Goal: Communication & Community: Answer question/provide support

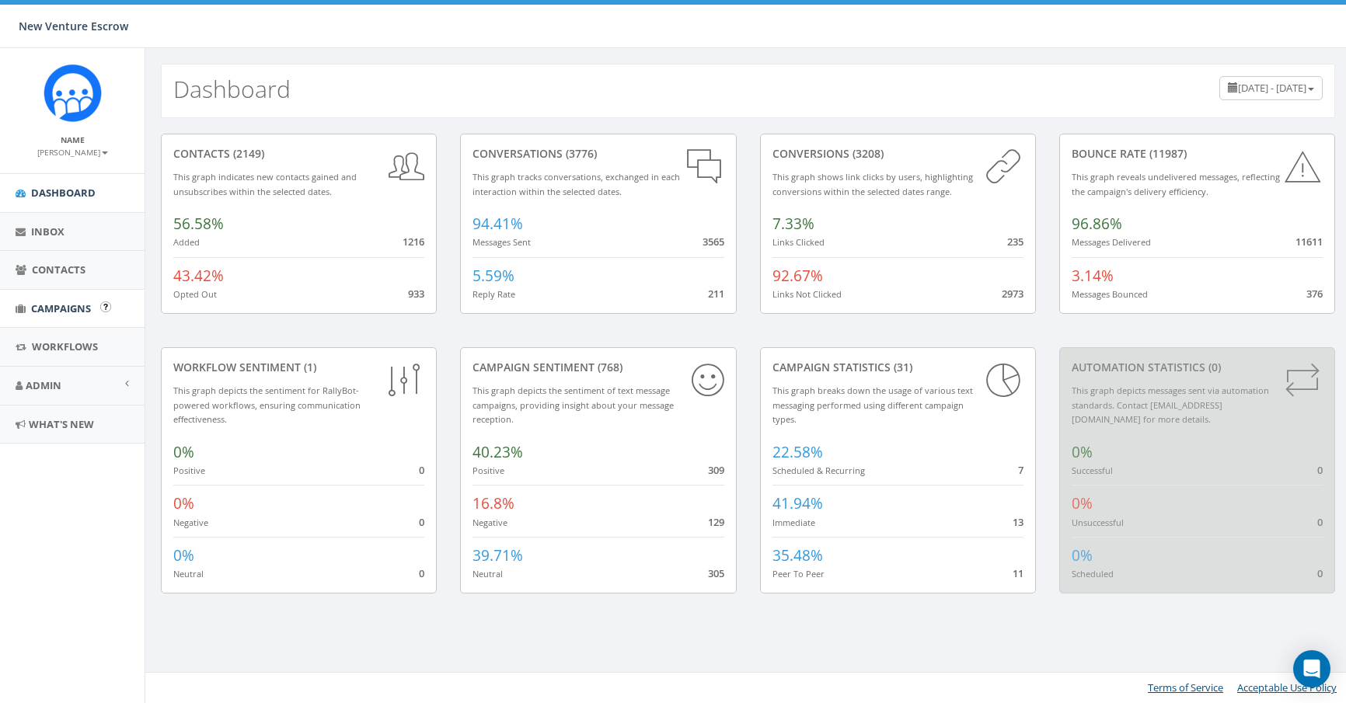
click at [84, 295] on link "Campaigns" at bounding box center [72, 309] width 145 height 38
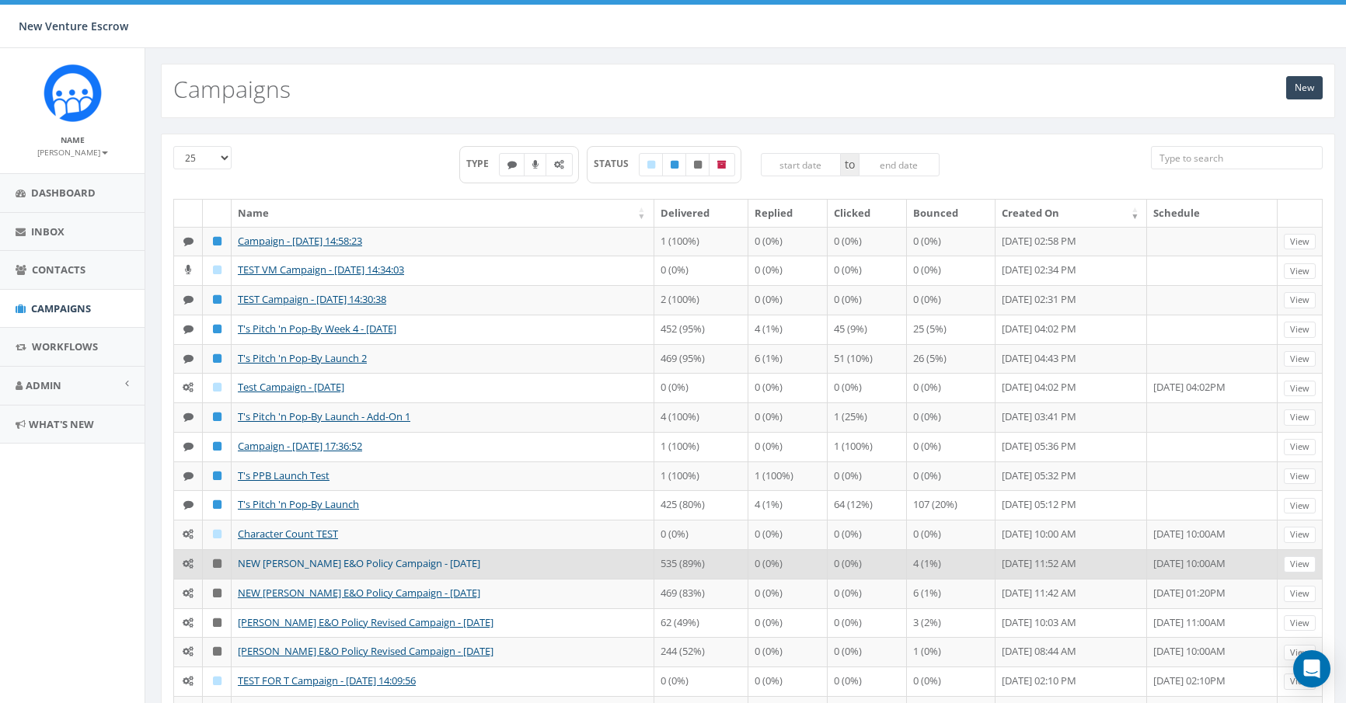
click at [301, 559] on link "NEW [PERSON_NAME] E&O Policy Campaign - [DATE]" at bounding box center [359, 563] width 242 height 14
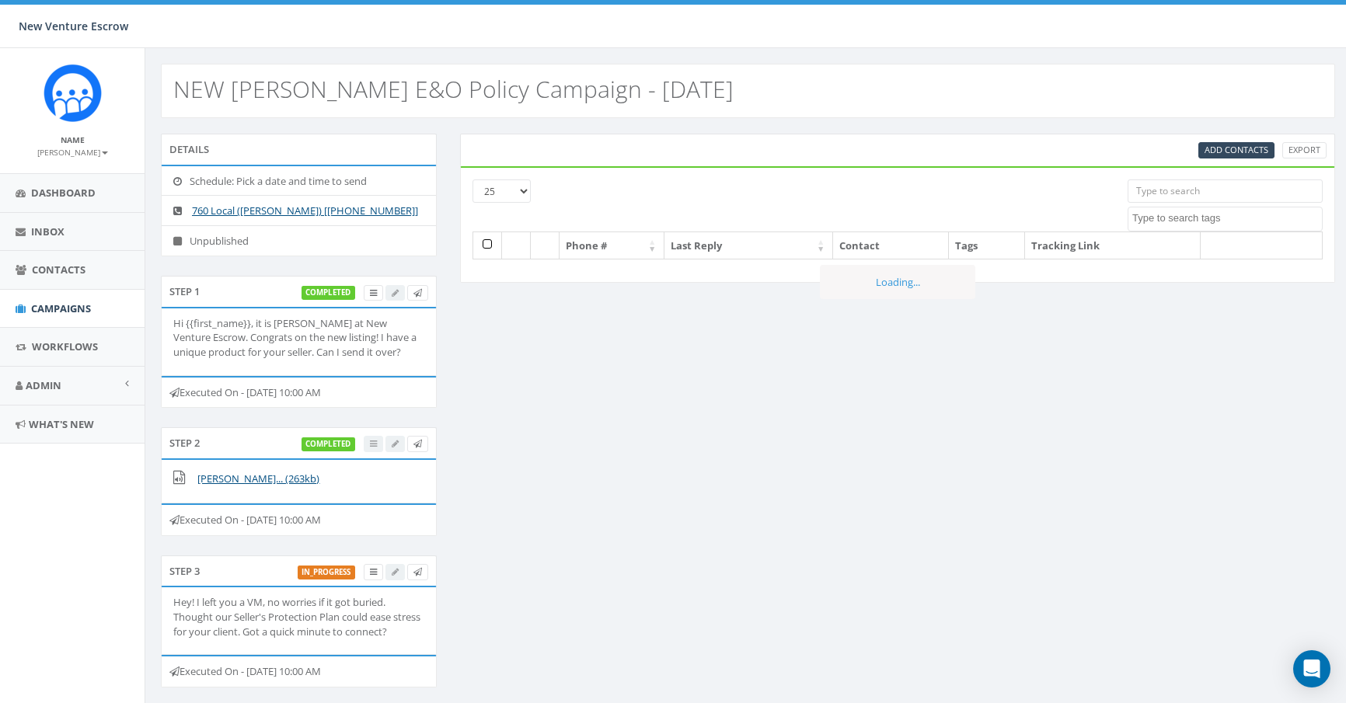
select select
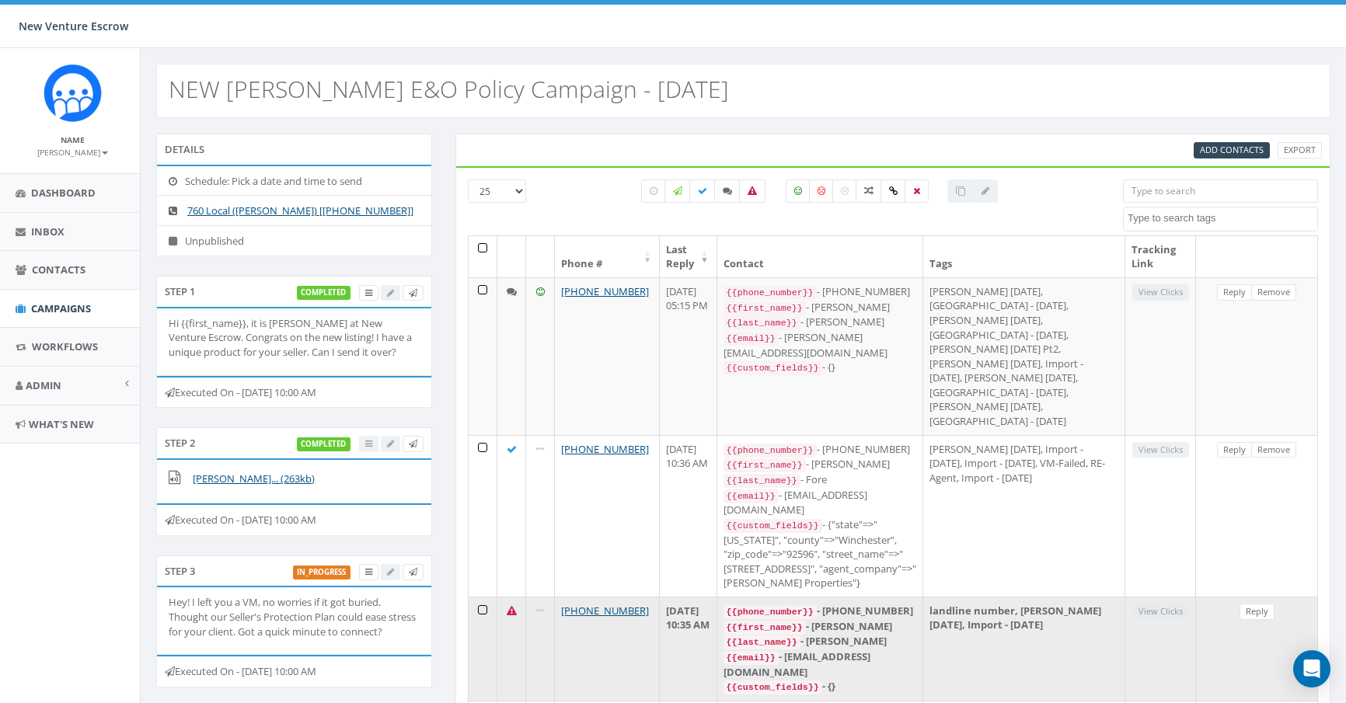
scroll to position [0, 5]
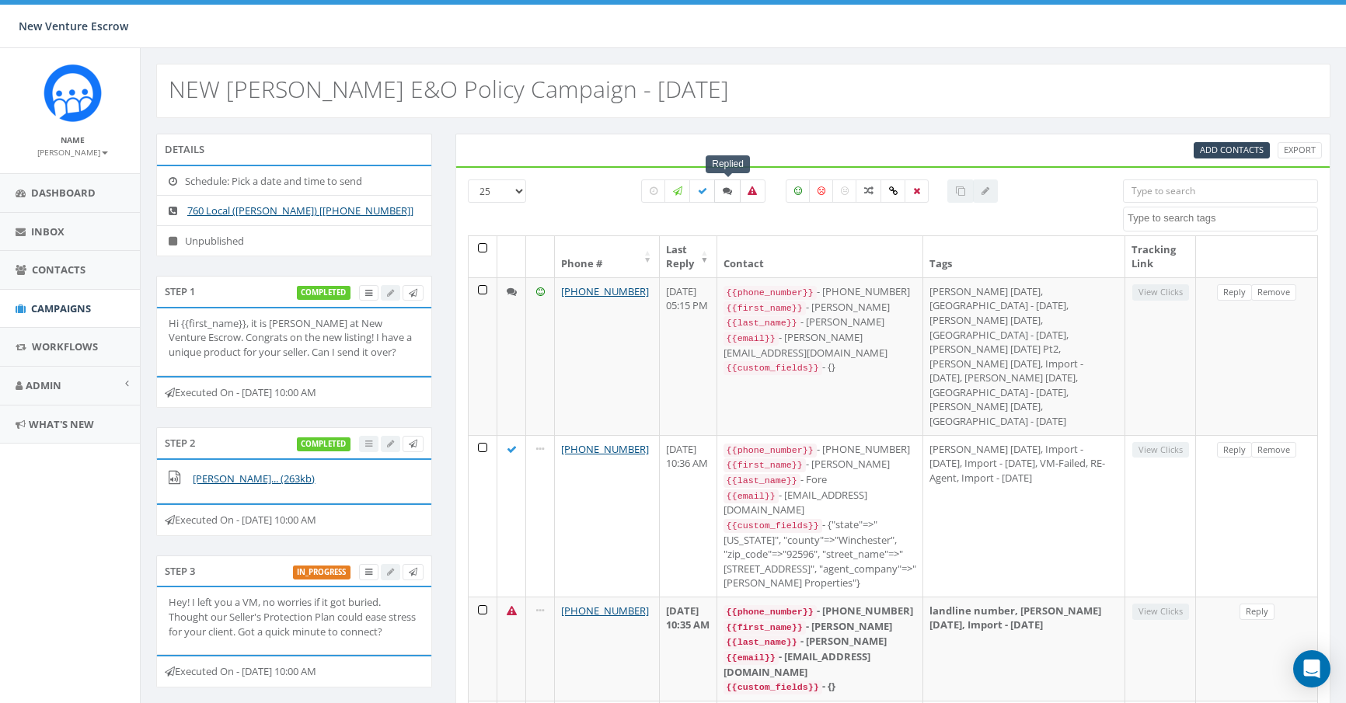
click at [719, 191] on label at bounding box center [727, 191] width 26 height 23
checkbox input "true"
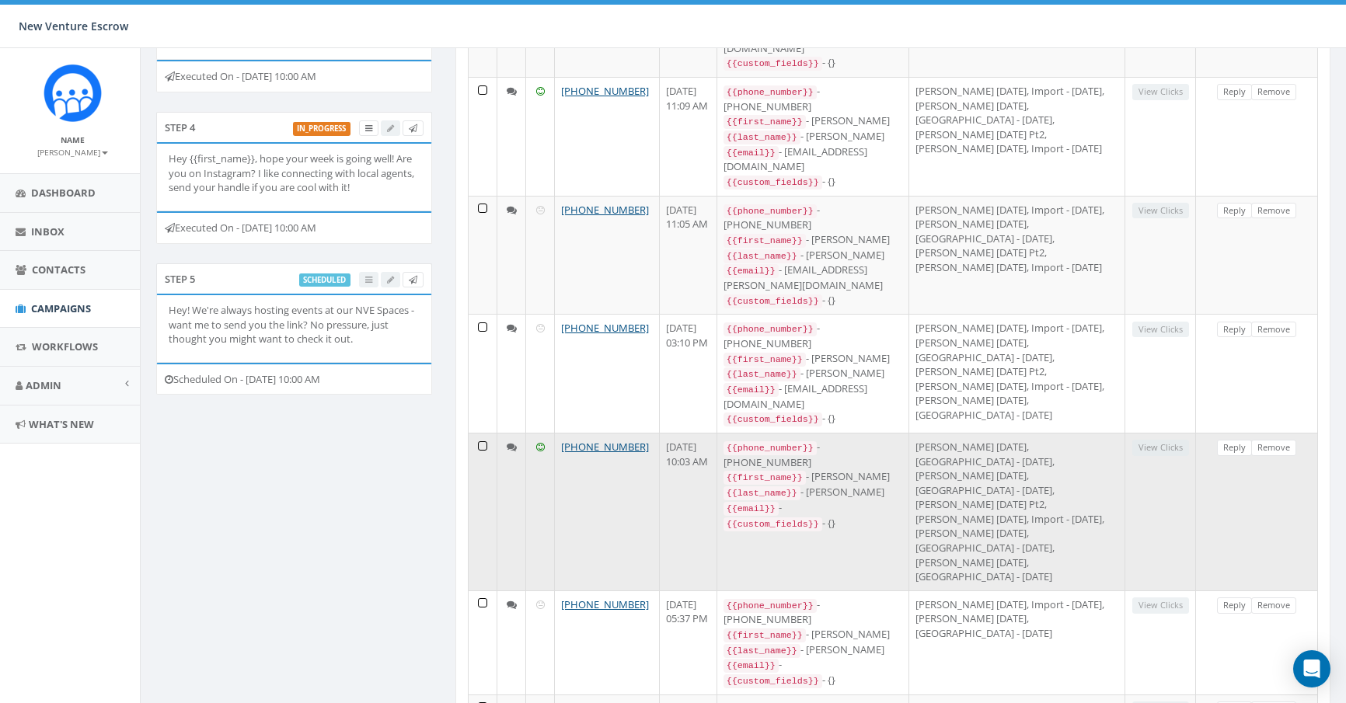
scroll to position [598, 5]
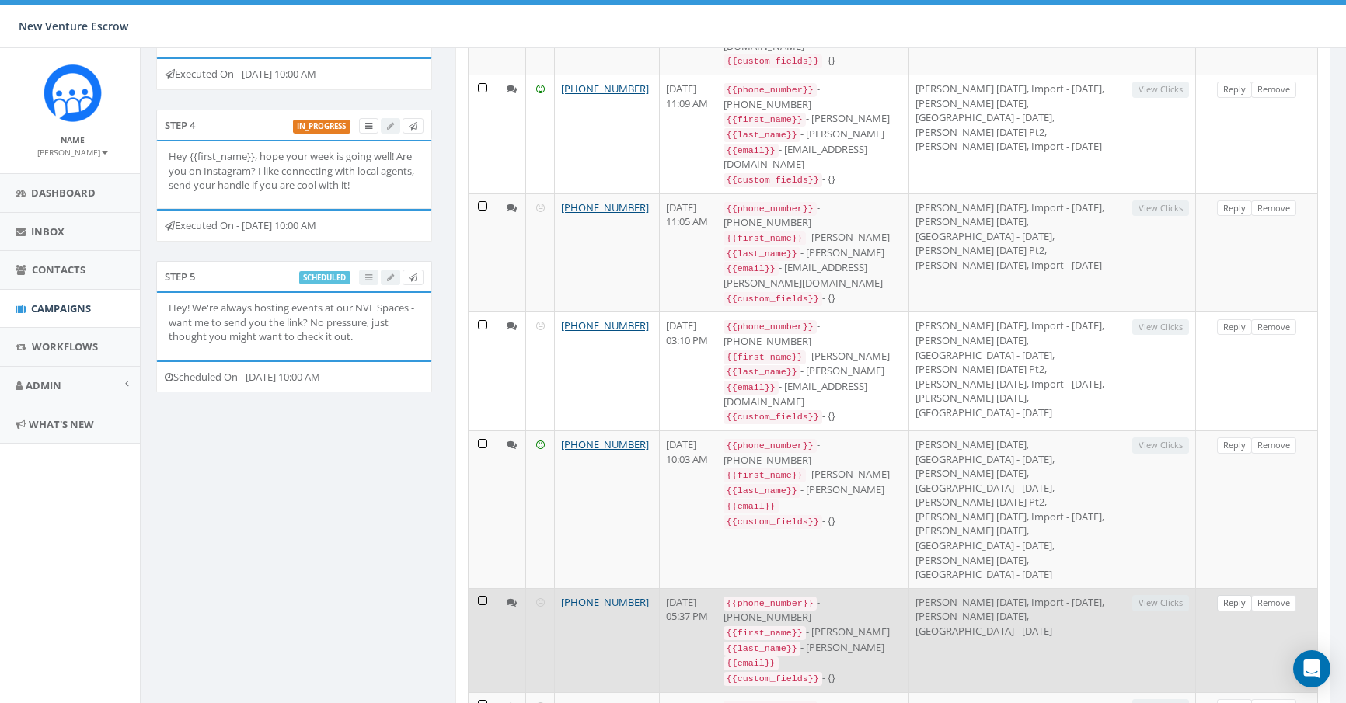
click at [1240, 595] on link "Reply" at bounding box center [1234, 603] width 35 height 16
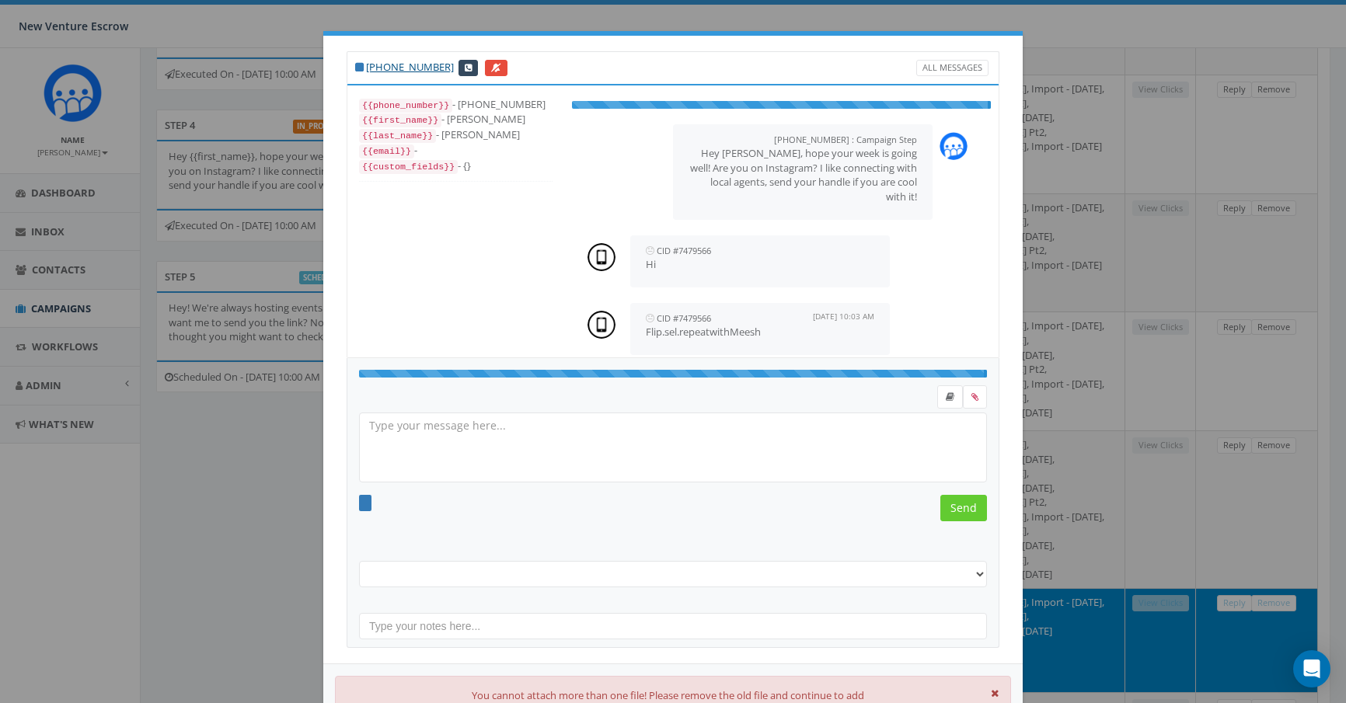
select select "Nathan August 6 2025"
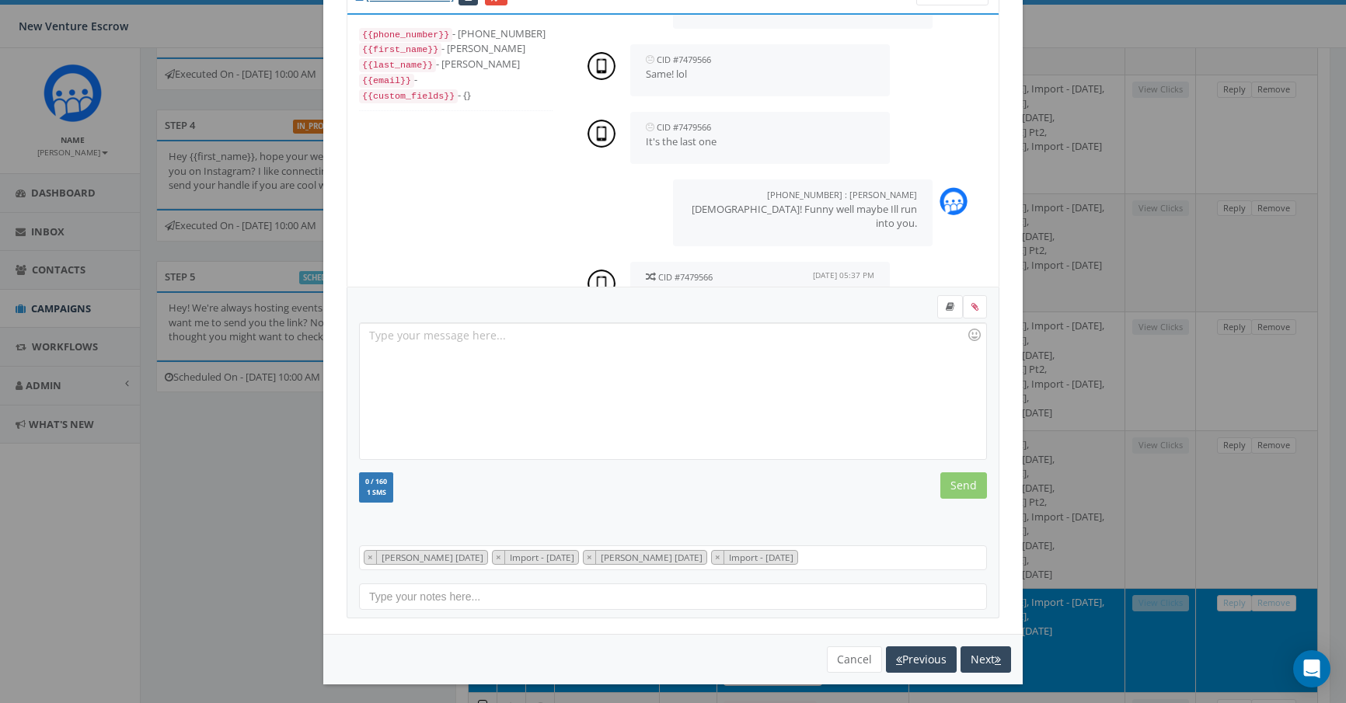
scroll to position [975, 0]
click at [846, 655] on button "Cancel" at bounding box center [854, 660] width 55 height 26
